Goal: Task Accomplishment & Management: Complete application form

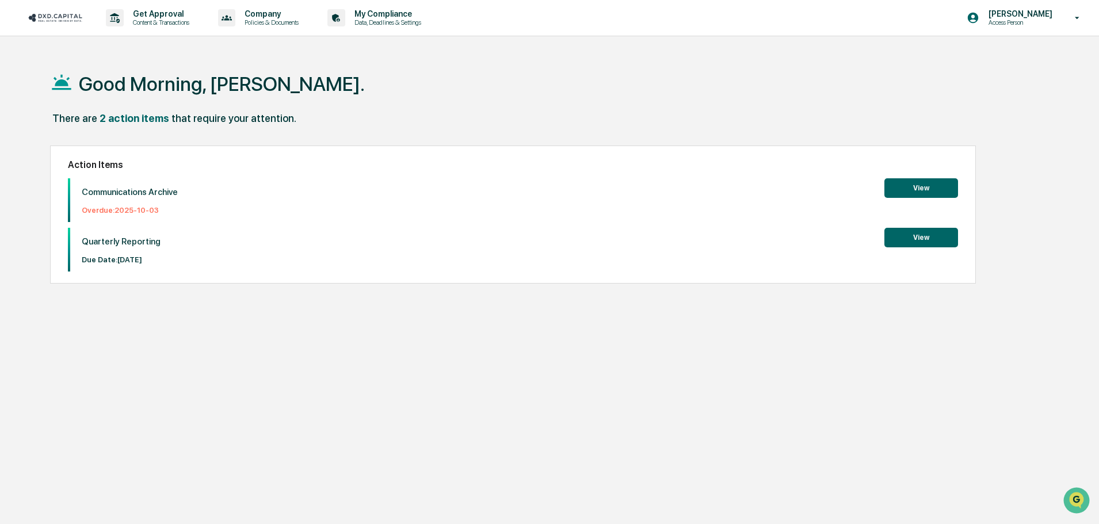
click at [909, 186] on button "View" at bounding box center [921, 188] width 74 height 20
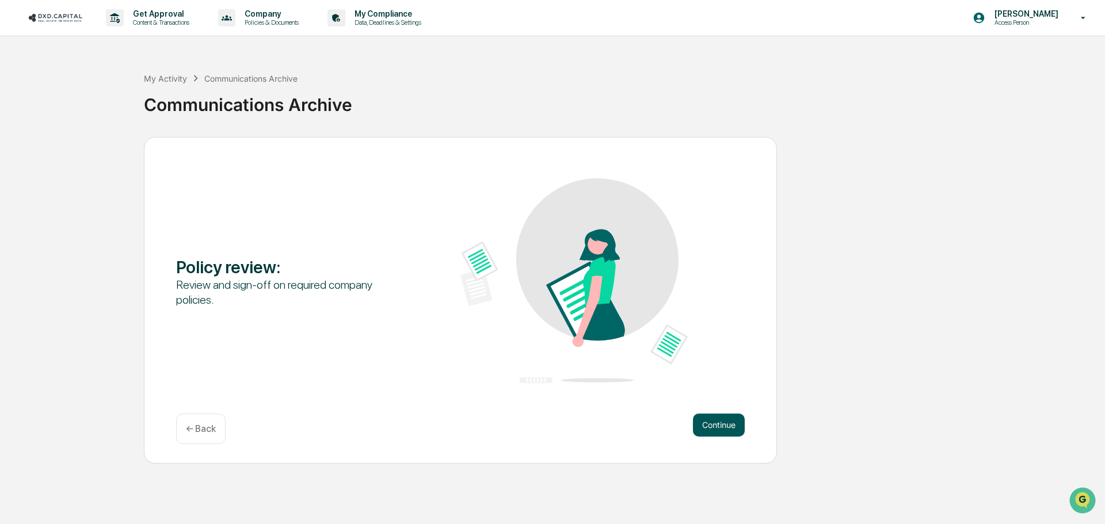
click at [705, 426] on button "Continue" at bounding box center [719, 425] width 52 height 23
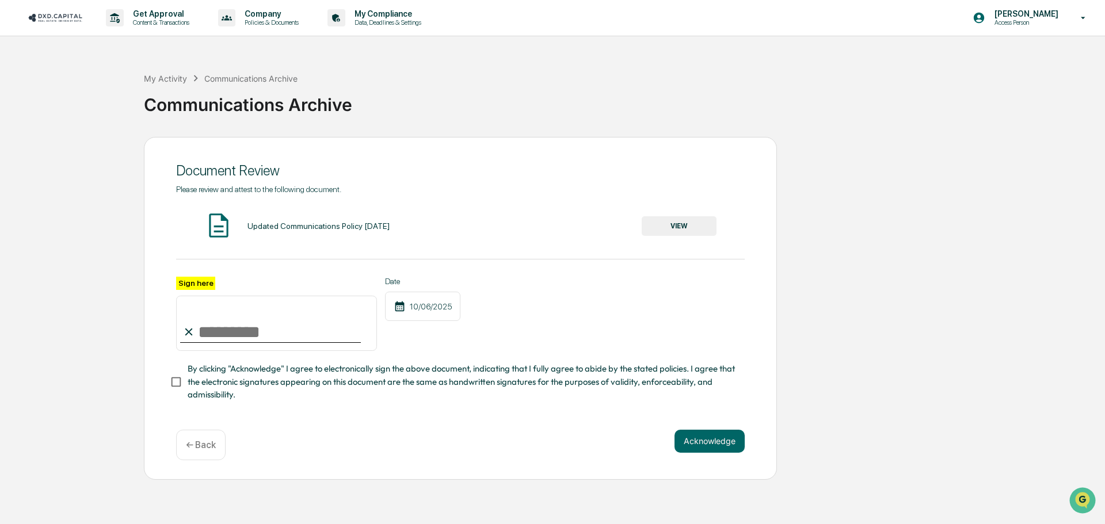
click at [220, 322] on input "Sign here" at bounding box center [276, 323] width 201 height 55
type input "**********"
click at [674, 224] on button "VIEW" at bounding box center [678, 226] width 75 height 20
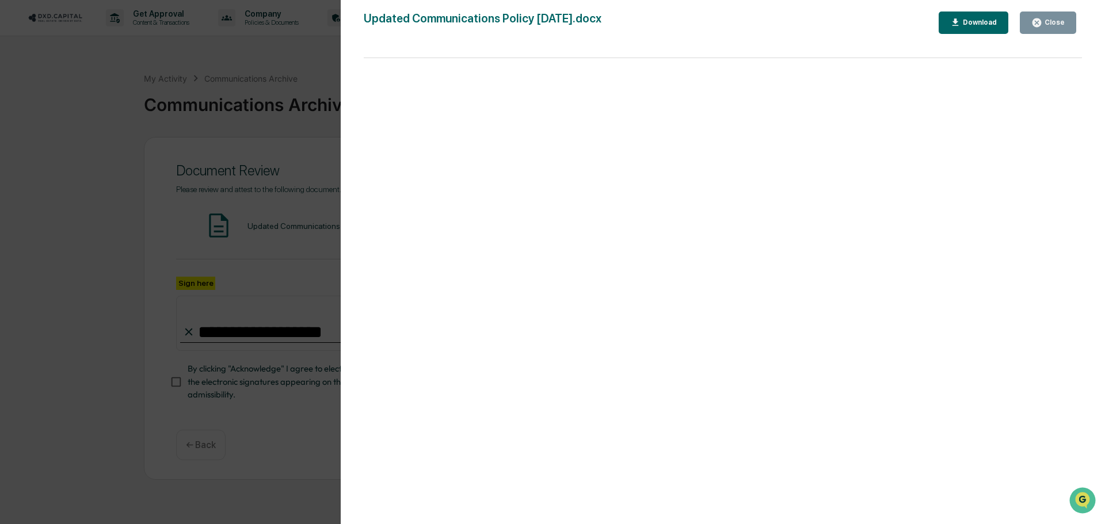
click at [293, 441] on div "Version History [DATE] 05:36 PM [PERSON_NAME] [DATE] 05:36 PM [PERSON_NAME] [DA…" at bounding box center [552, 262] width 1105 height 524
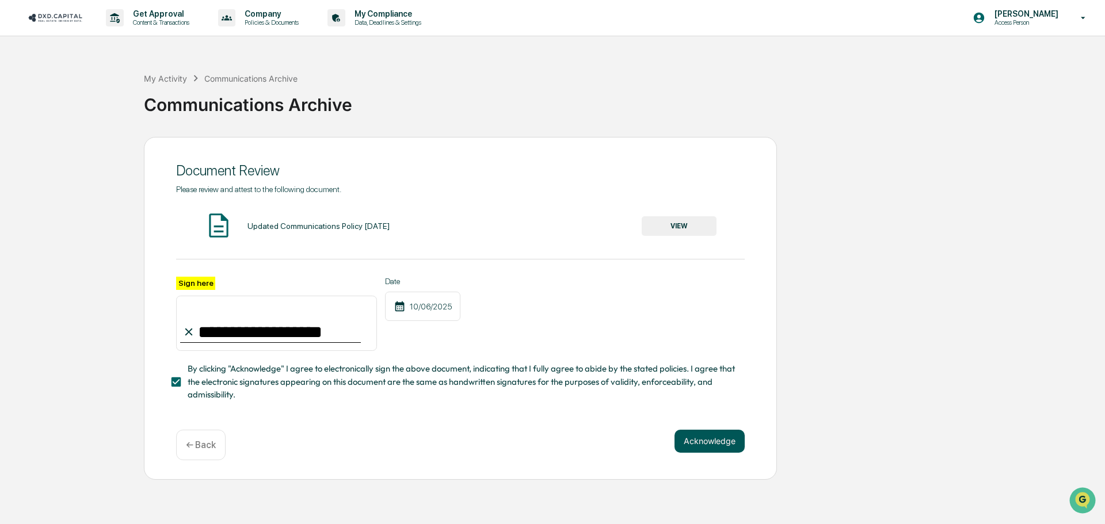
click at [700, 445] on button "Acknowledge" at bounding box center [709, 441] width 70 height 23
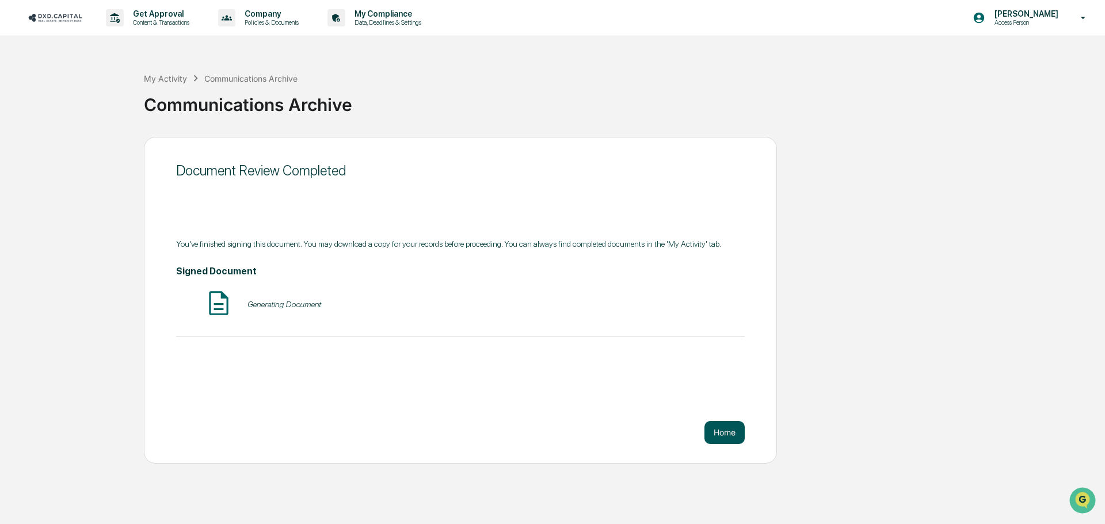
click at [723, 429] on button "Home" at bounding box center [724, 432] width 40 height 23
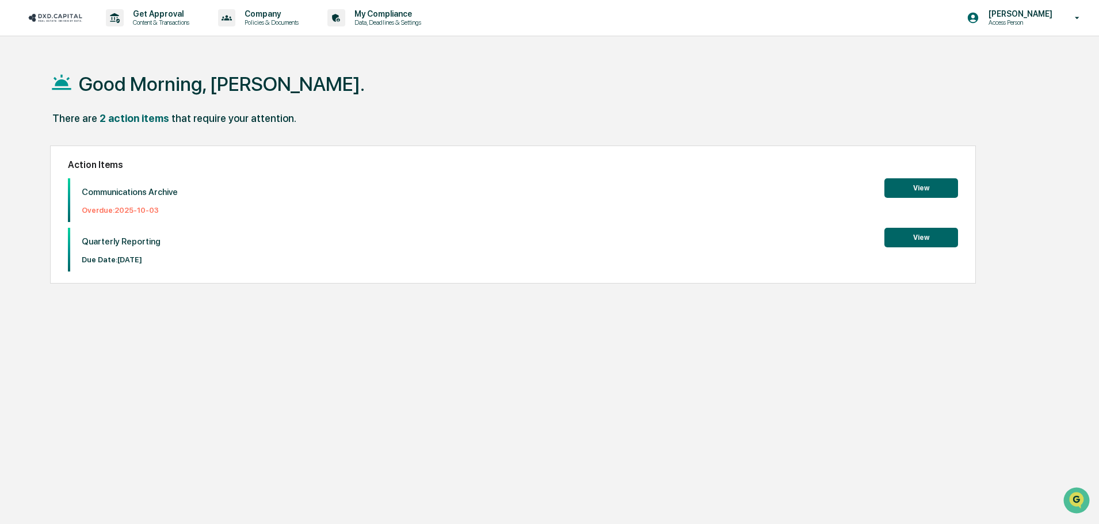
click at [919, 232] on button "View" at bounding box center [921, 238] width 74 height 20
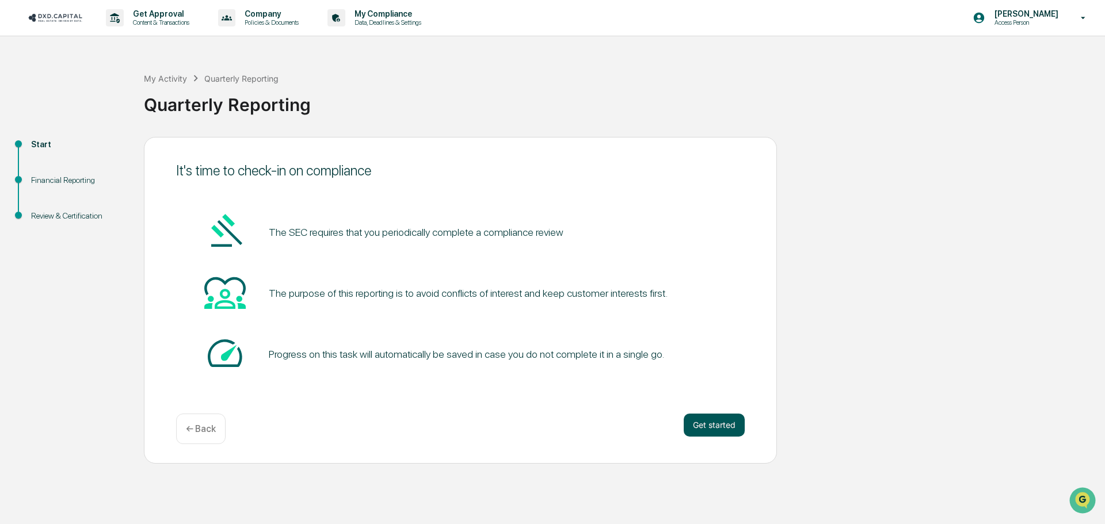
click at [709, 422] on button "Get started" at bounding box center [713, 425] width 61 height 23
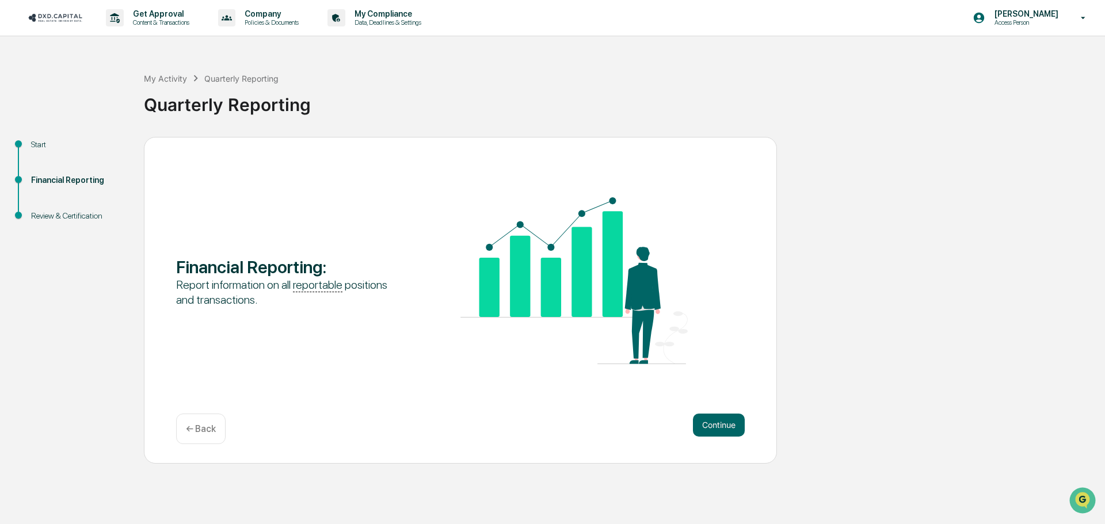
click at [709, 422] on button "Continue" at bounding box center [719, 425] width 52 height 23
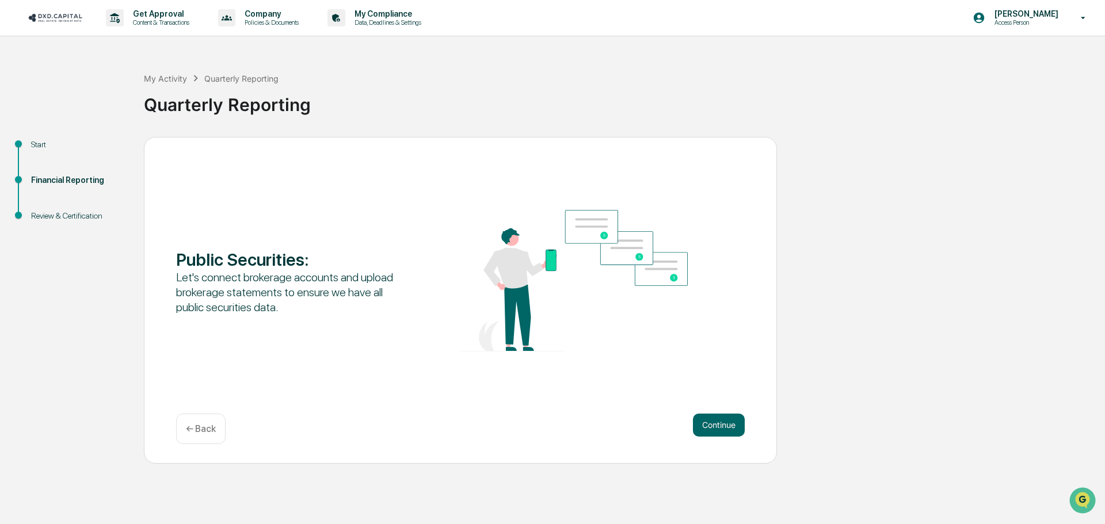
click at [709, 422] on button "Continue" at bounding box center [719, 425] width 52 height 23
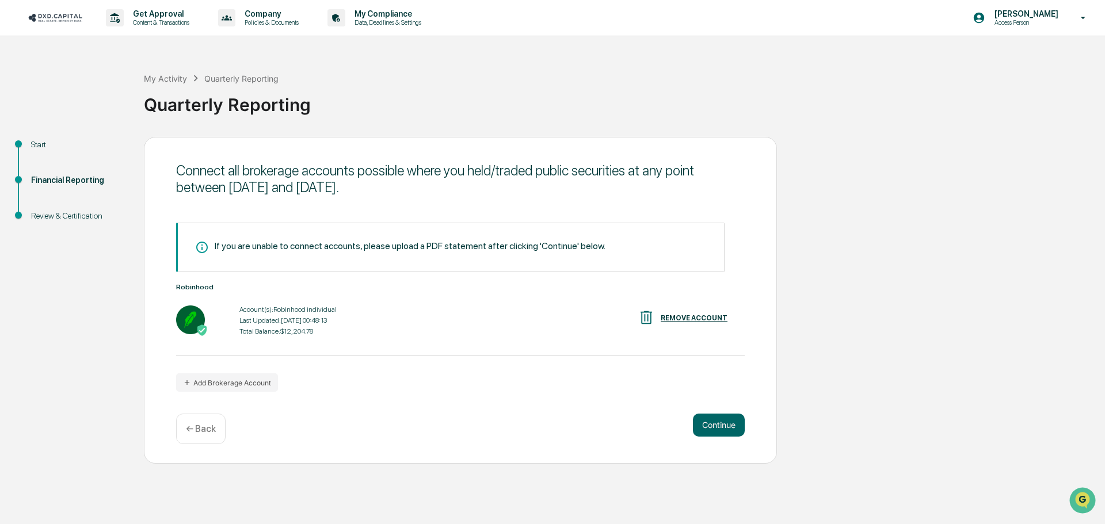
click at [709, 422] on button "Continue" at bounding box center [719, 425] width 52 height 23
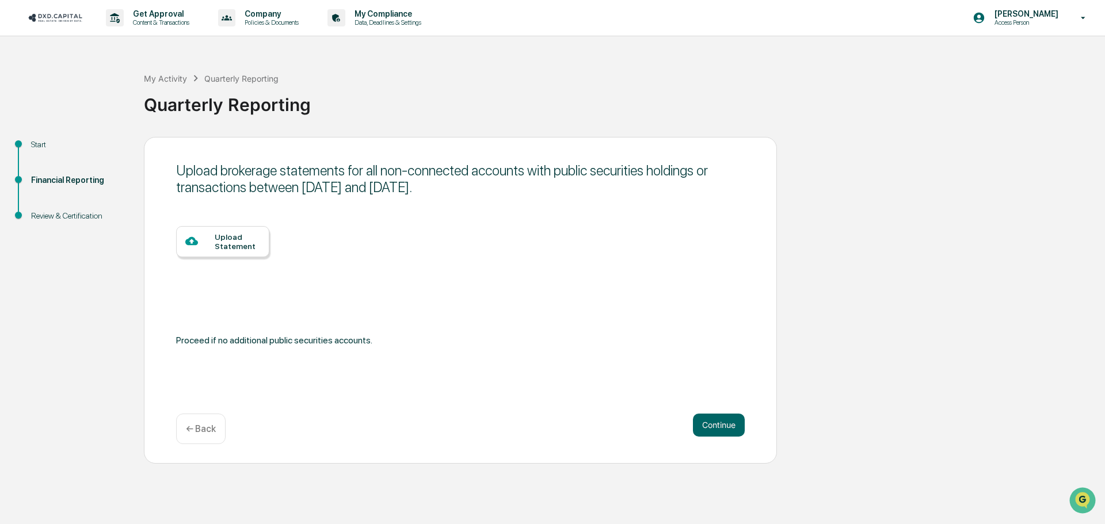
click at [709, 422] on button "Continue" at bounding box center [719, 425] width 52 height 23
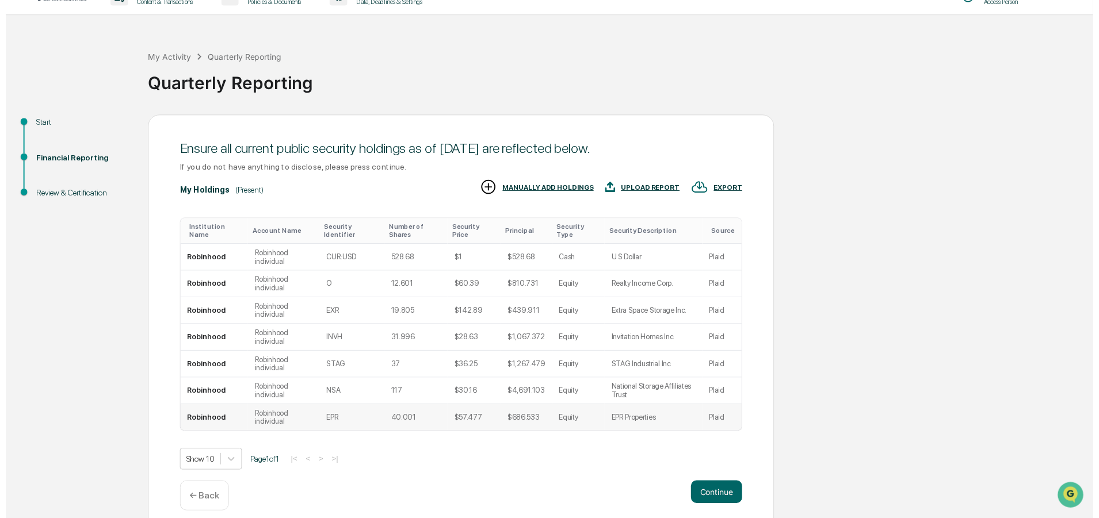
scroll to position [25, 0]
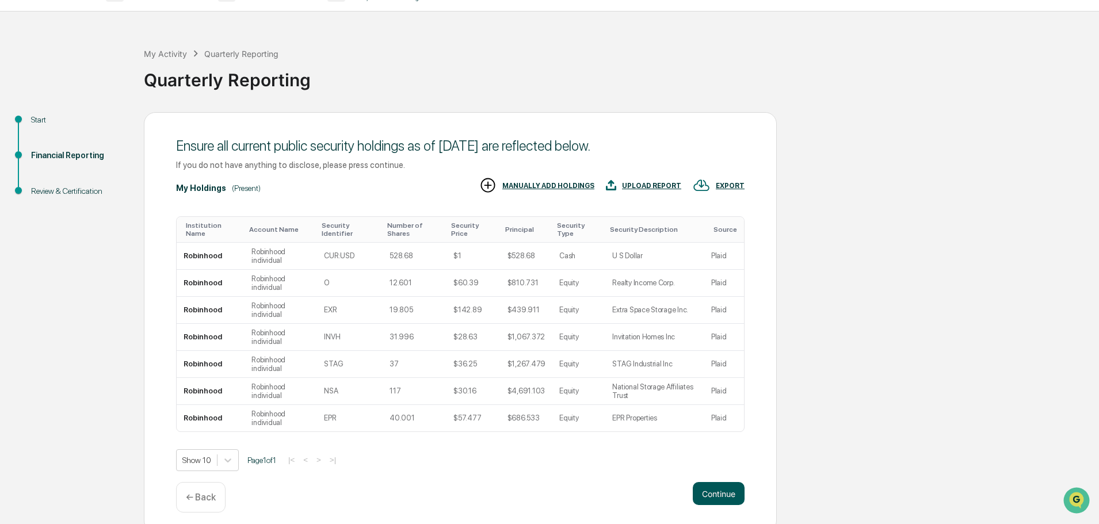
click at [716, 487] on button "Continue" at bounding box center [719, 493] width 52 height 23
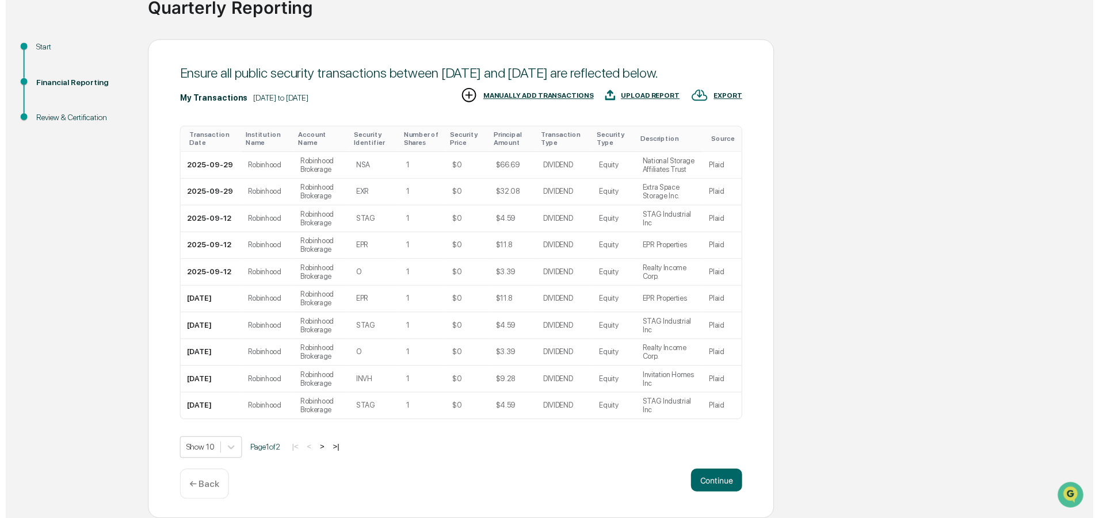
scroll to position [114, 0]
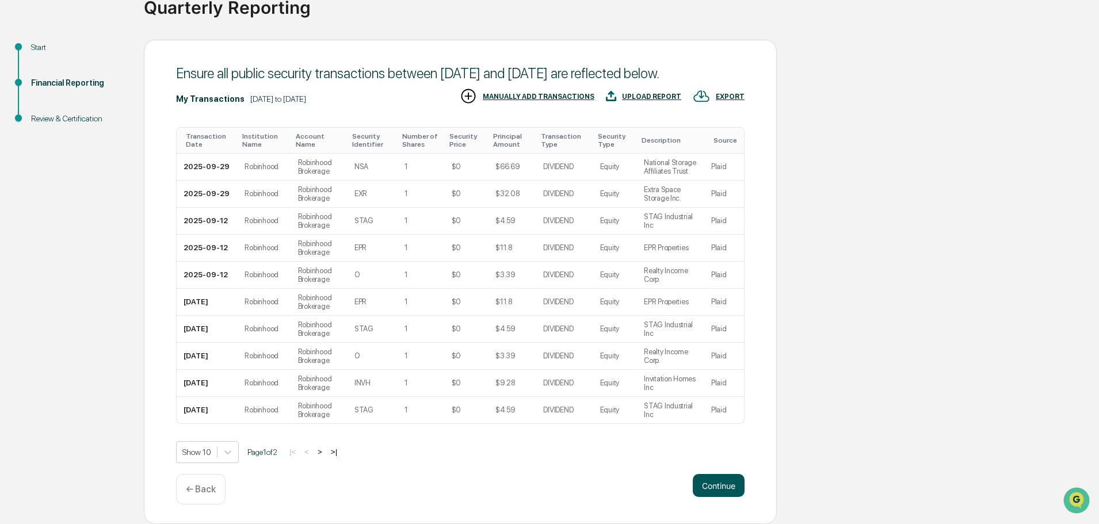
click at [722, 492] on button "Continue" at bounding box center [719, 485] width 52 height 23
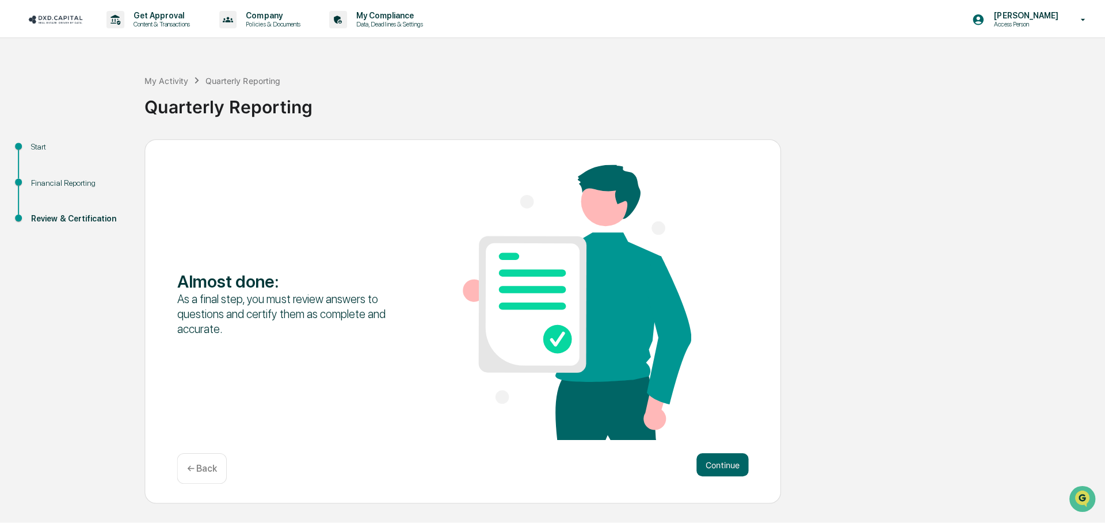
scroll to position [0, 0]
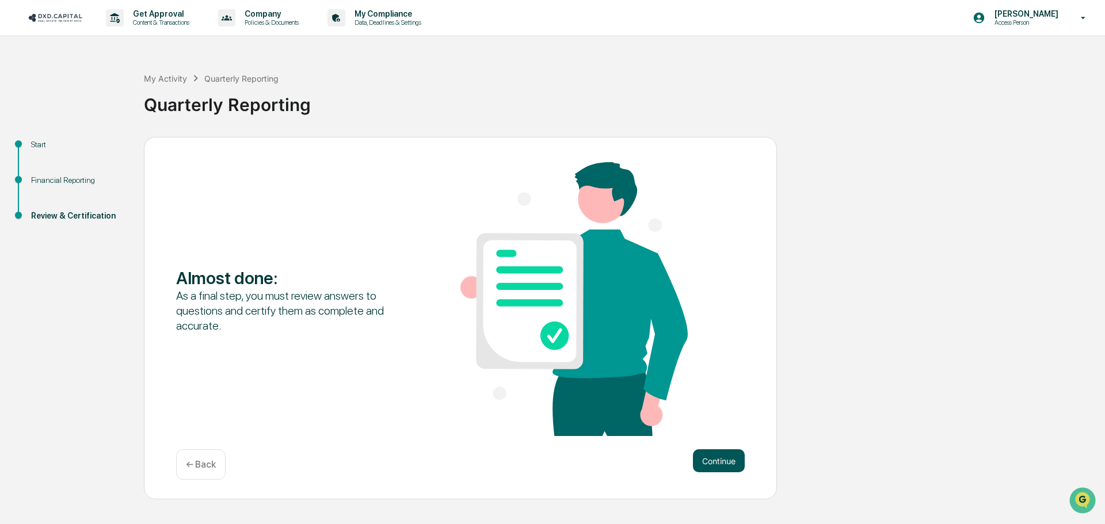
click at [722, 461] on button "Continue" at bounding box center [719, 460] width 52 height 23
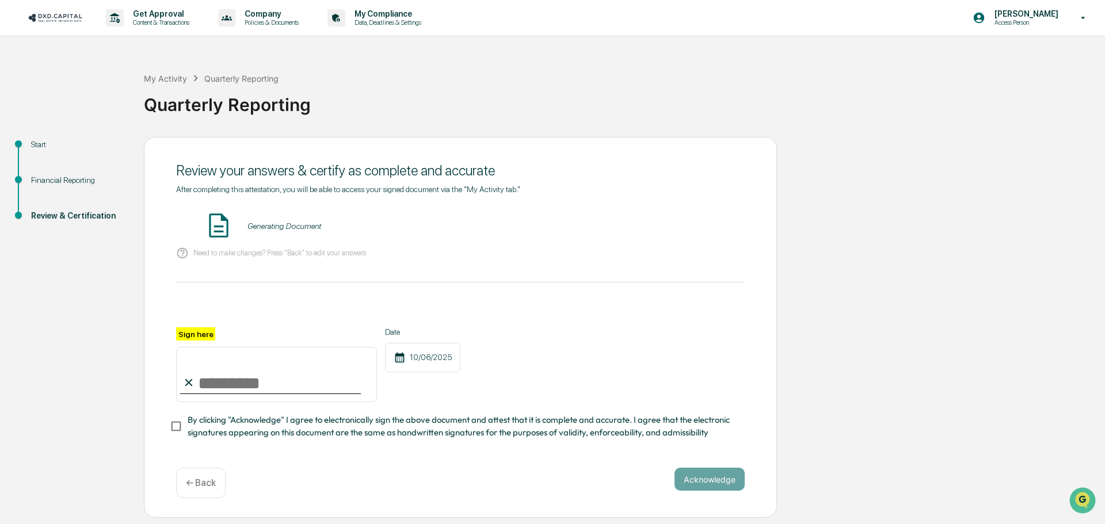
click at [263, 374] on input "Sign here" at bounding box center [276, 374] width 201 height 55
type input "**********"
click at [690, 221] on button "VIEW" at bounding box center [678, 226] width 75 height 20
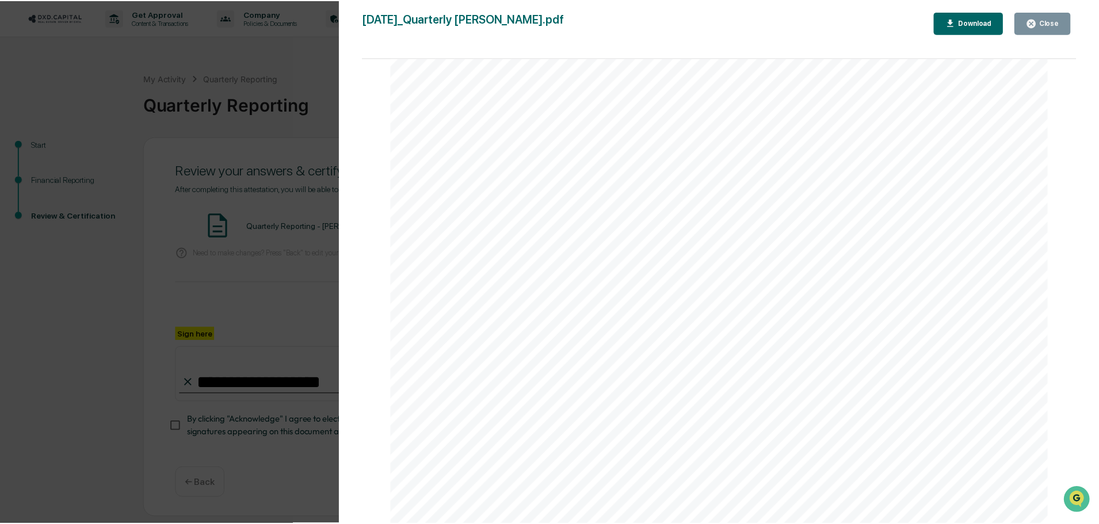
scroll to position [2437, 0]
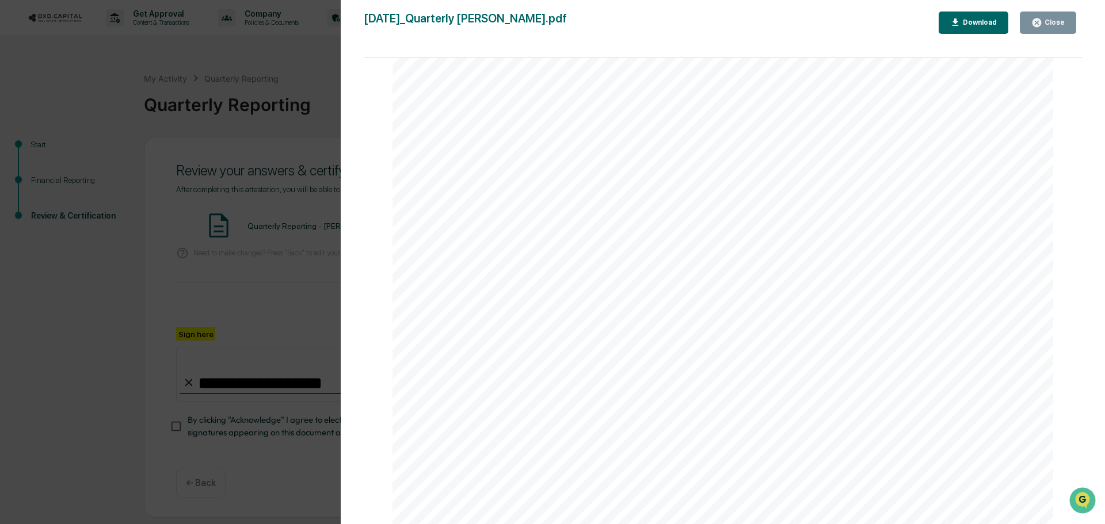
click at [98, 351] on div "Version History [DATE] 03:24 PM [PERSON_NAME] [DATE]_Quarterly [PERSON_NAME].pd…" at bounding box center [552, 262] width 1105 height 524
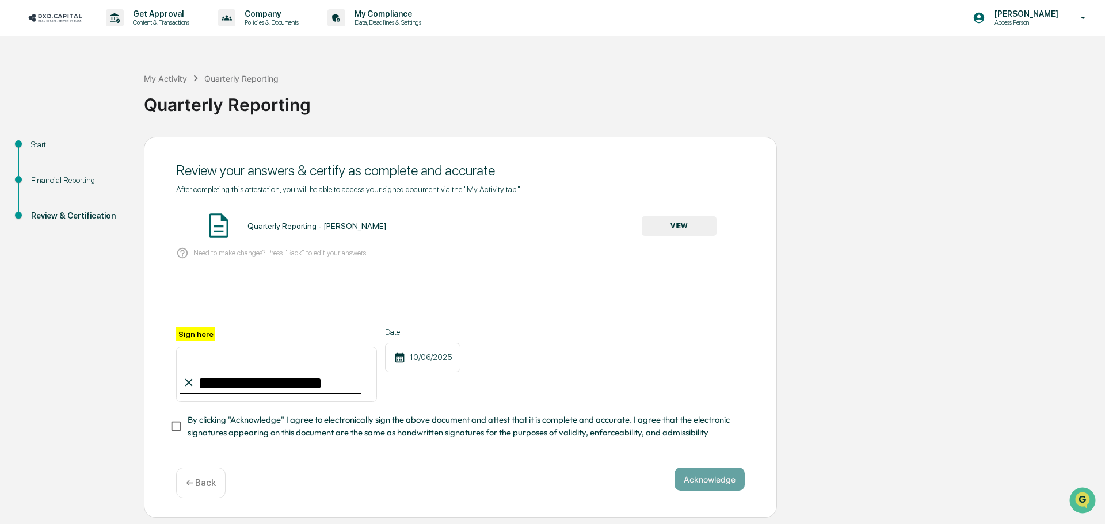
click at [289, 418] on span "By clicking "Acknowledge" I agree to electronically sign the above document and…" at bounding box center [462, 427] width 548 height 26
click at [731, 481] on button "Acknowledge" at bounding box center [709, 479] width 70 height 23
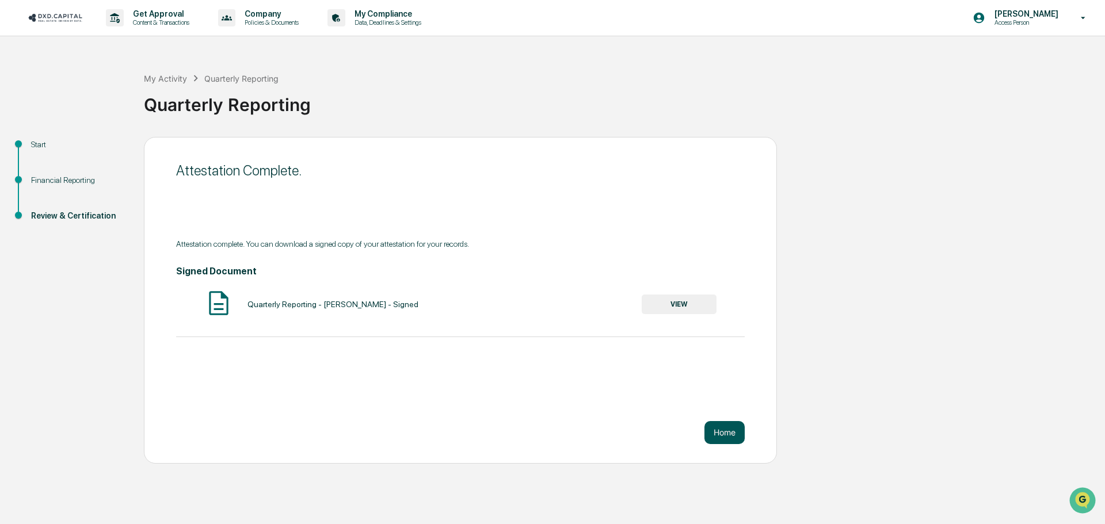
click at [722, 430] on button "Home" at bounding box center [724, 432] width 40 height 23
